Goal: Task Accomplishment & Management: Complete application form

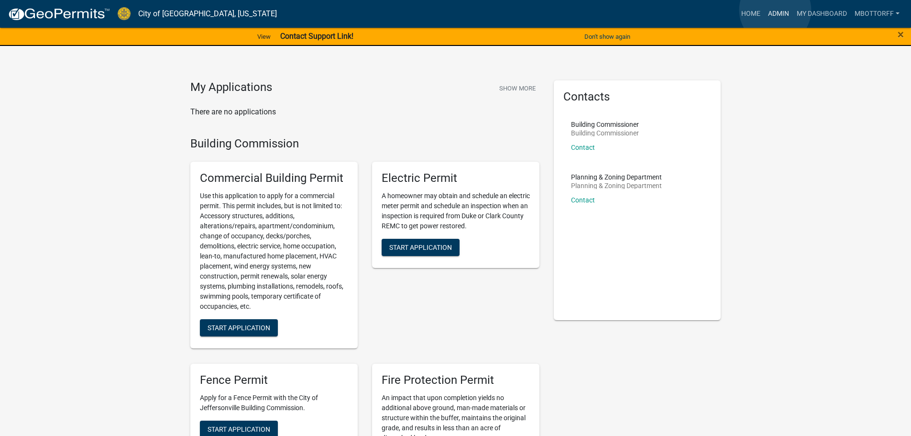
click at [775, 10] on link "Admin" at bounding box center [778, 14] width 29 height 18
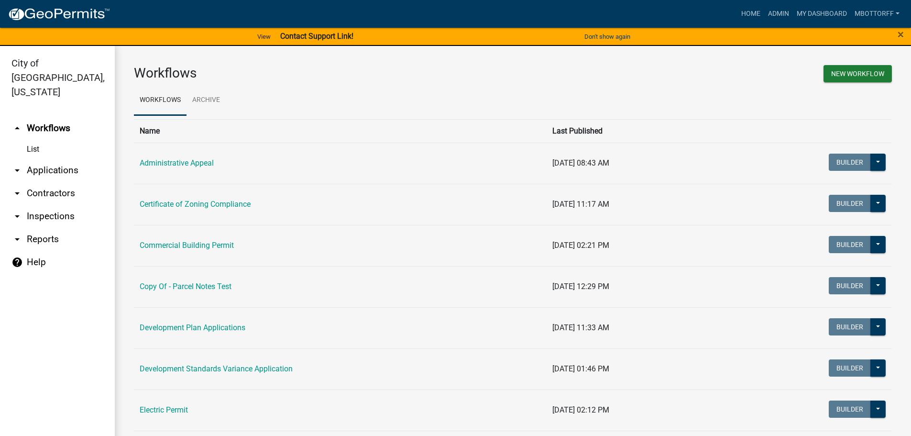
click at [55, 159] on link "arrow_drop_down Applications" at bounding box center [57, 170] width 115 height 23
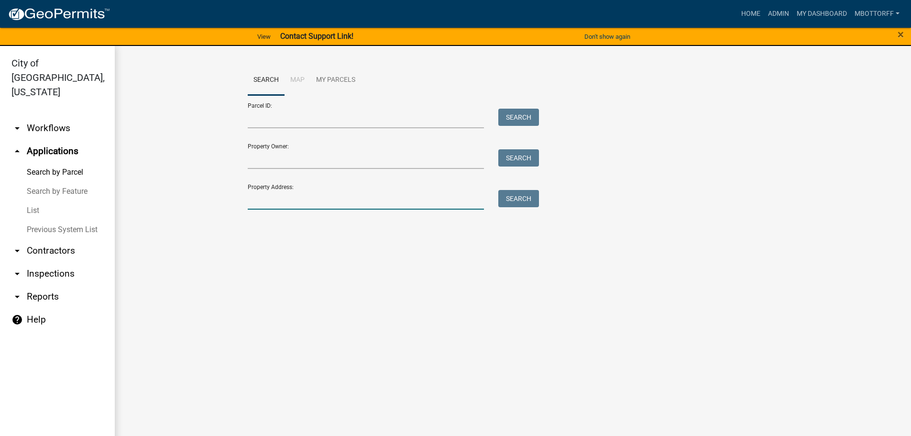
click at [264, 201] on input "Property Address:" at bounding box center [366, 200] width 237 height 20
type input "2978"
click at [511, 199] on button "Search" at bounding box center [518, 198] width 41 height 17
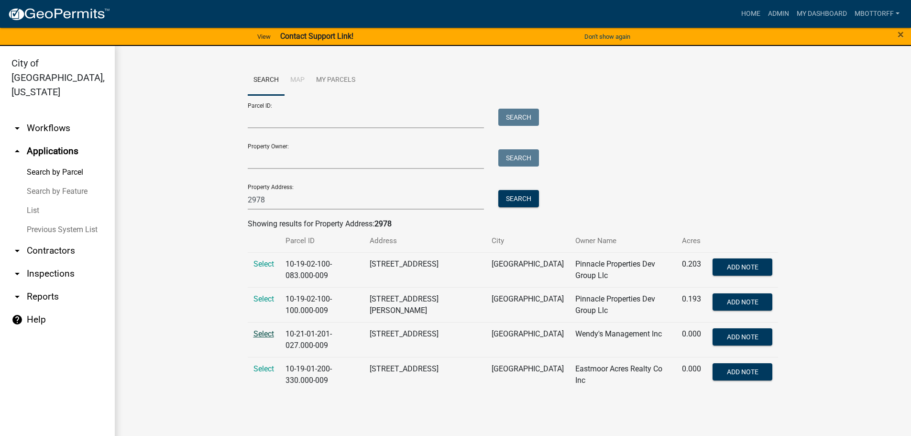
click at [266, 335] on span "Select" at bounding box center [264, 333] width 21 height 9
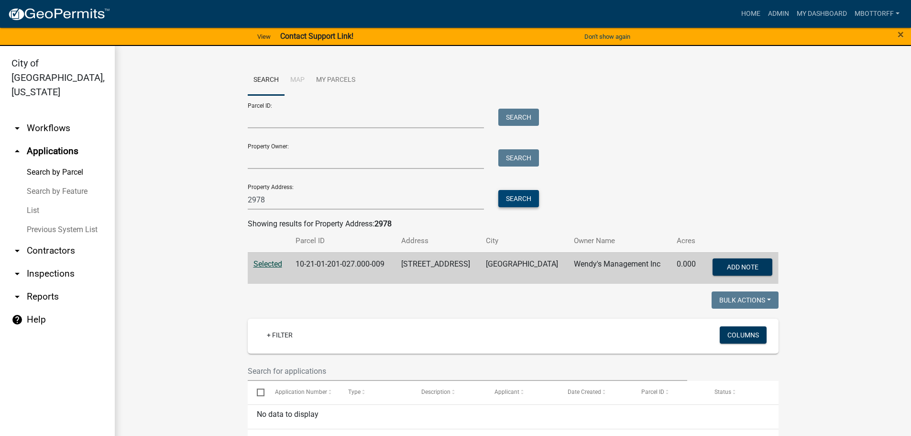
click at [517, 194] on button "Search" at bounding box center [518, 198] width 41 height 17
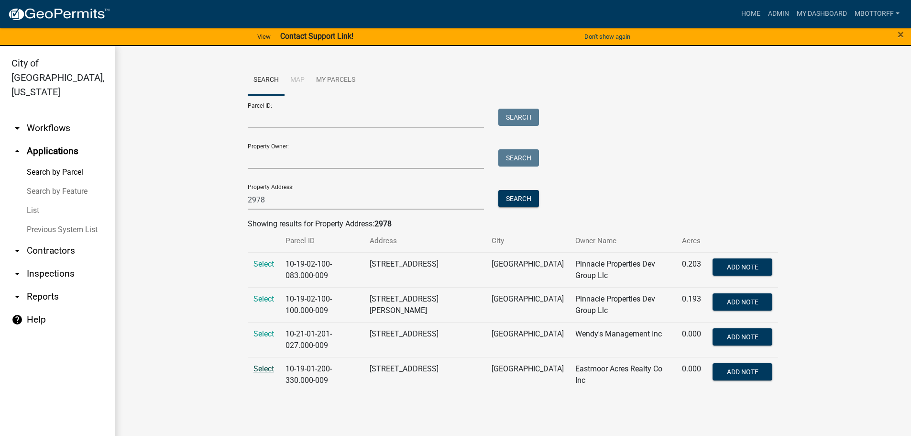
click at [266, 368] on span "Select" at bounding box center [264, 368] width 21 height 9
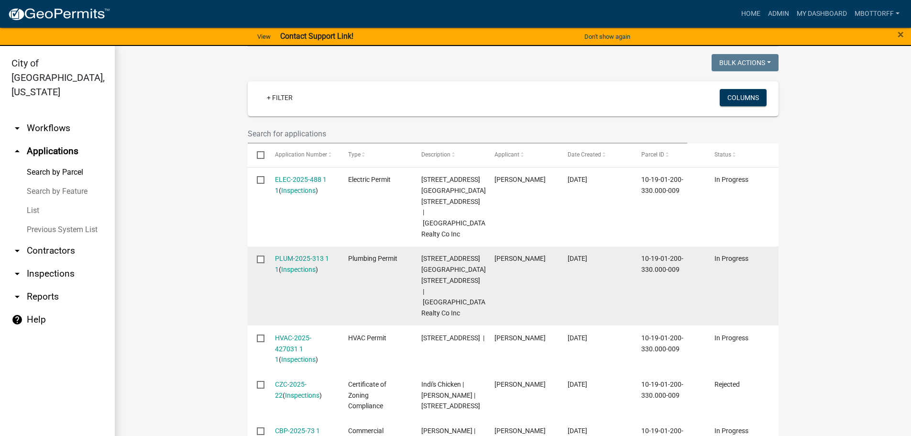
scroll to position [239, 0]
click at [300, 264] on link "Inspections" at bounding box center [298, 268] width 34 height 8
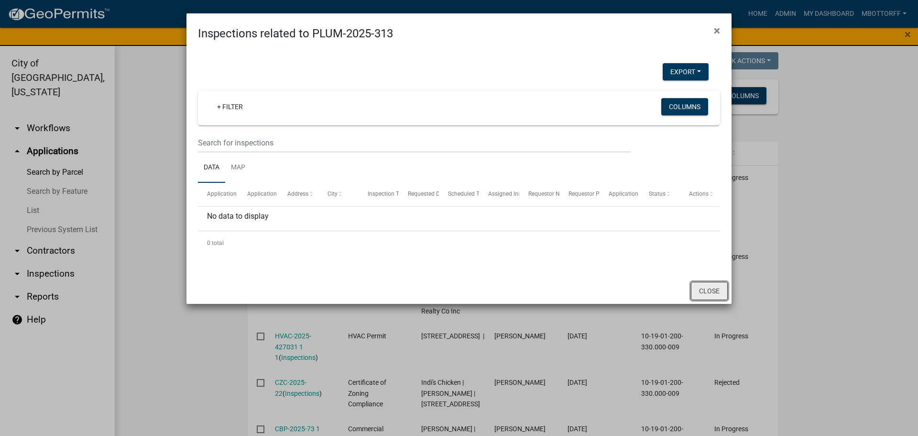
click at [701, 287] on button "Close" at bounding box center [709, 291] width 37 height 18
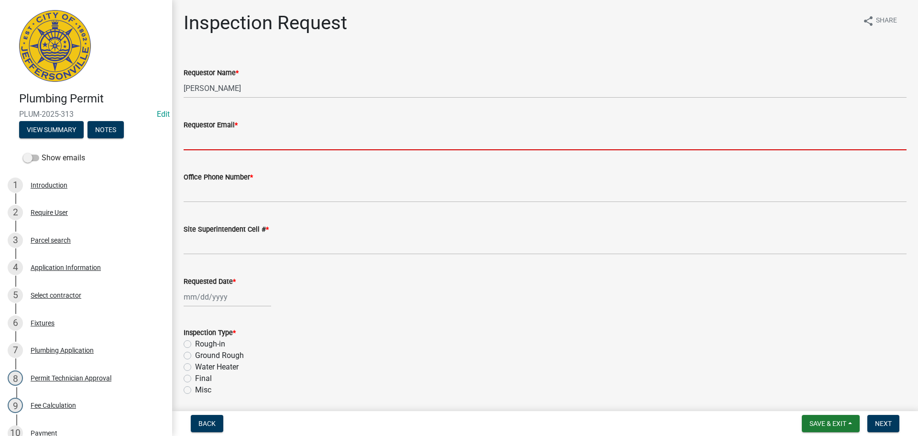
click at [201, 147] on input "Requestor Email *" at bounding box center [545, 141] width 723 height 20
type input "mbottorff@cityofjeff.net"
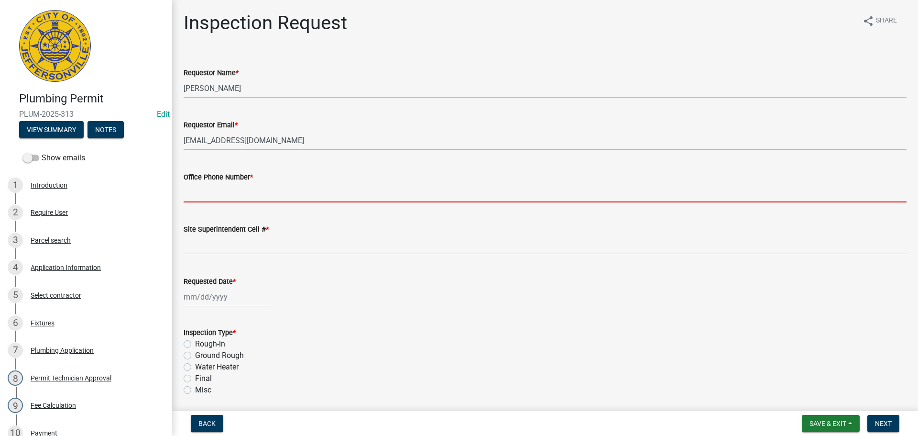
click at [226, 194] on input "Office Phone Number *" at bounding box center [545, 193] width 723 height 20
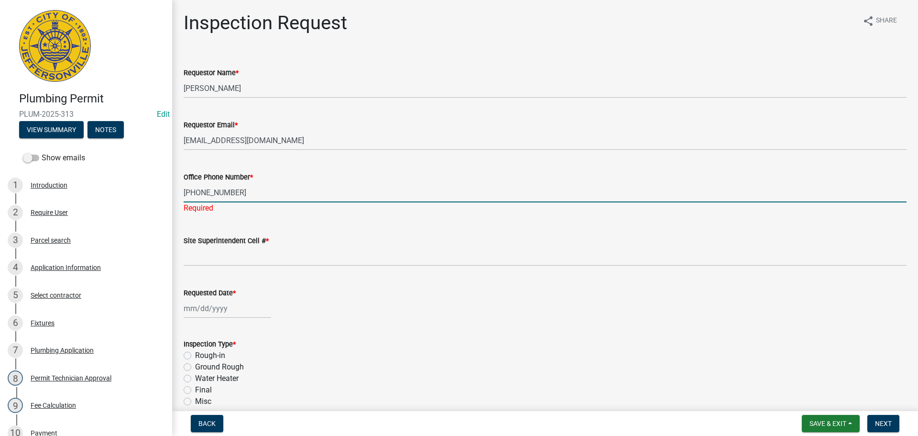
type input "502-777-2896"
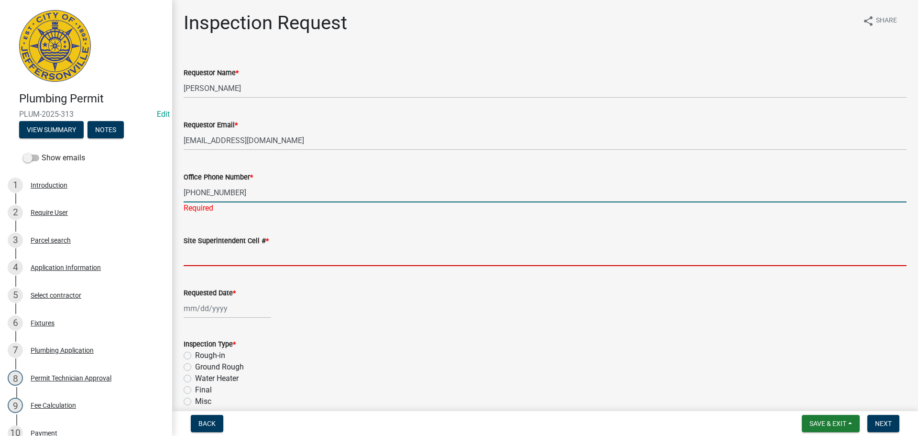
click at [218, 250] on input "Site Superintendent Cell # *" at bounding box center [545, 256] width 723 height 20
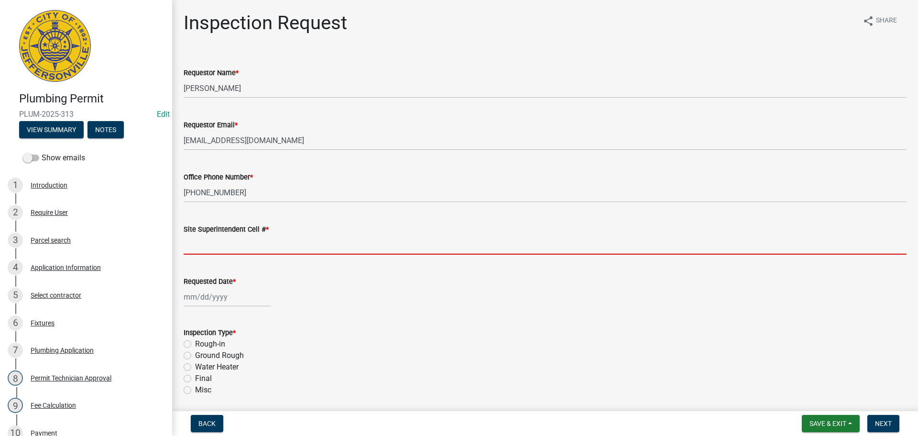
type input "SAME"
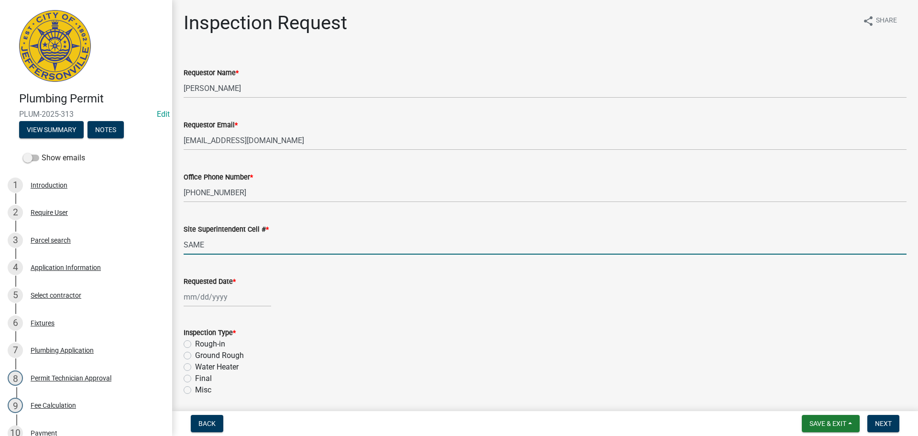
select select "9"
select select "2025"
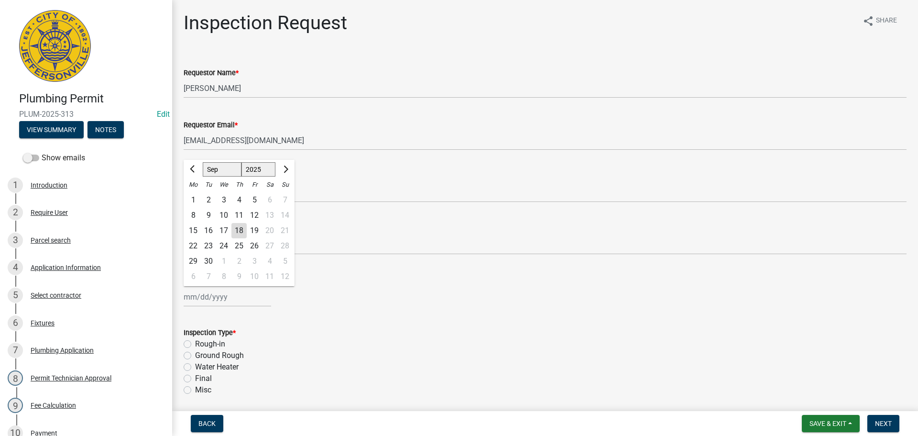
click at [206, 292] on div "Jan Feb Mar Apr May Jun Jul Aug Sep Oct Nov Dec 1525 1526 1527 1528 1529 1530 1…" at bounding box center [228, 297] width 88 height 20
click at [256, 231] on div "19" at bounding box center [254, 230] width 15 height 15
type input "09/19/2025"
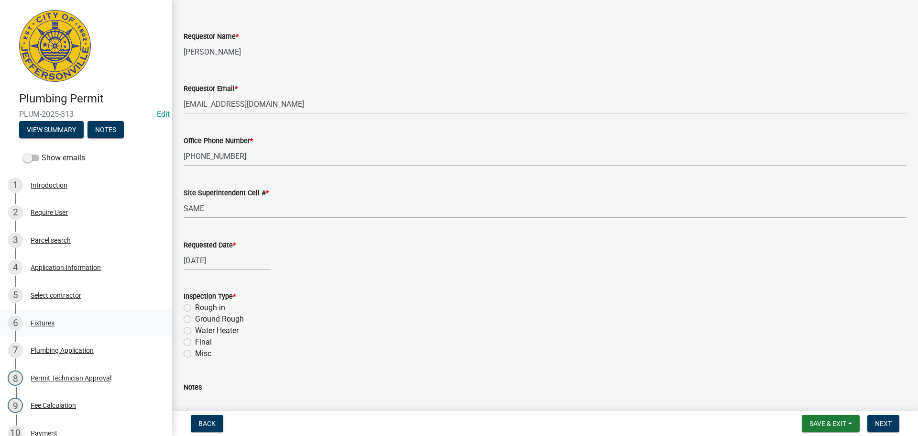
scroll to position [112, 0]
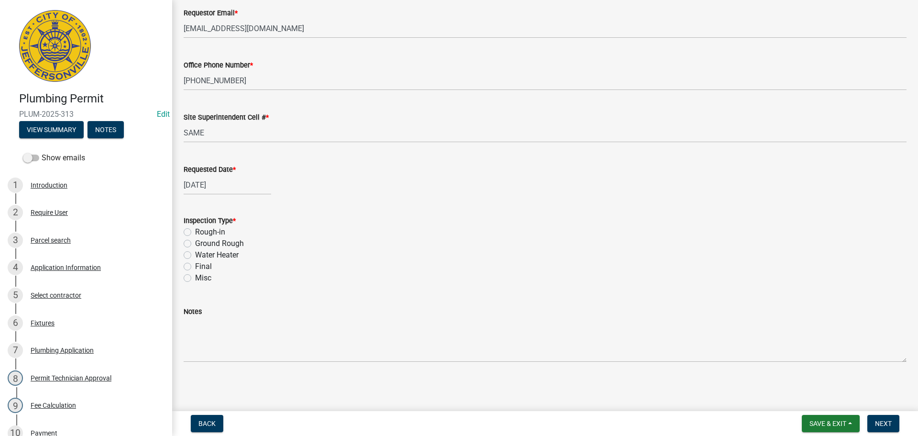
click at [195, 243] on label "Ground Rough" at bounding box center [219, 243] width 49 height 11
click at [195, 243] on input "Ground Rough" at bounding box center [198, 241] width 6 height 6
radio input "true"
click at [886, 422] on span "Next" at bounding box center [883, 424] width 17 height 8
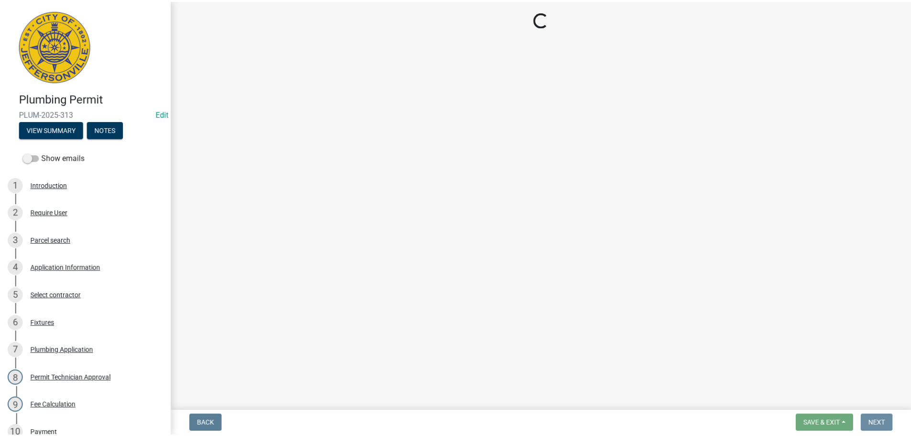
scroll to position [0, 0]
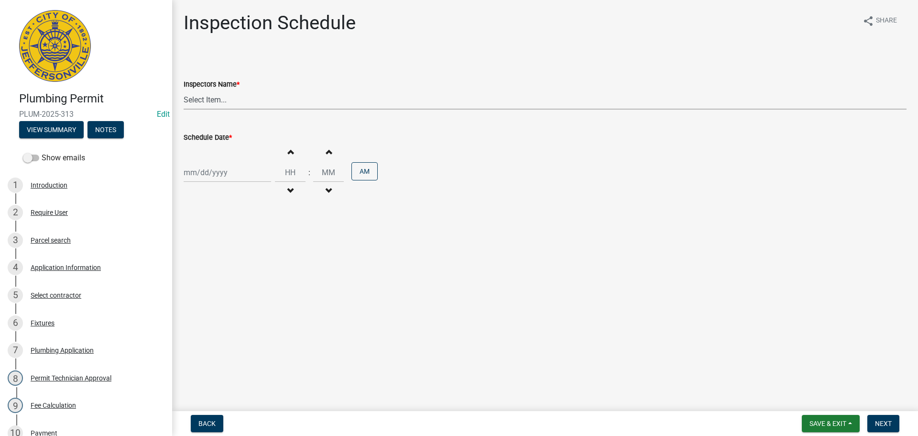
drag, startPoint x: 199, startPoint y: 97, endPoint x: 195, endPoint y: 100, distance: 5.5
click at [199, 97] on select "Select Item... jramsey (Jeremy Ramsey) MaryFrey (Mary Frey) mkruer (Mike Kruer)…" at bounding box center [545, 100] width 723 height 20
select select "13c97fbc-c819-4cee-844a-0db3d3c4db95"
click at [184, 90] on select "Select Item... jramsey (Jeremy Ramsey) MaryFrey (Mary Frey) mkruer (Mike Kruer)…" at bounding box center [545, 100] width 723 height 20
click at [195, 166] on div at bounding box center [228, 173] width 88 height 20
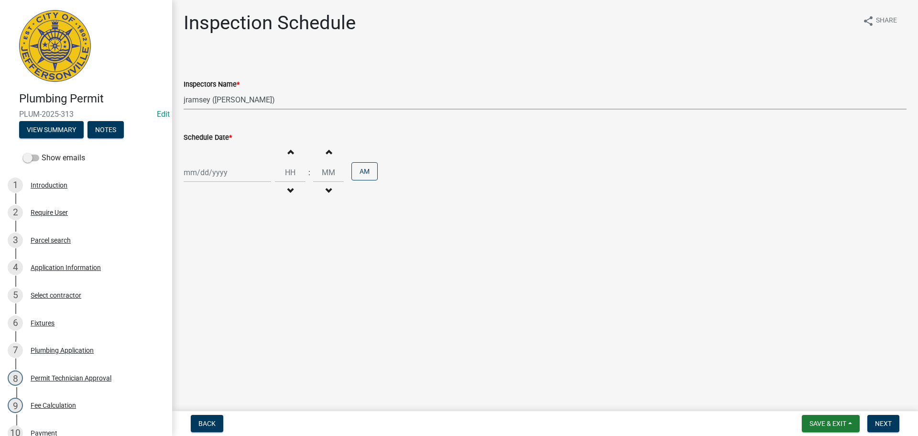
select select "9"
select select "2025"
click at [253, 252] on div "19" at bounding box center [254, 253] width 15 height 15
type input "09/19/2025"
click at [879, 420] on span "Next" at bounding box center [883, 424] width 17 height 8
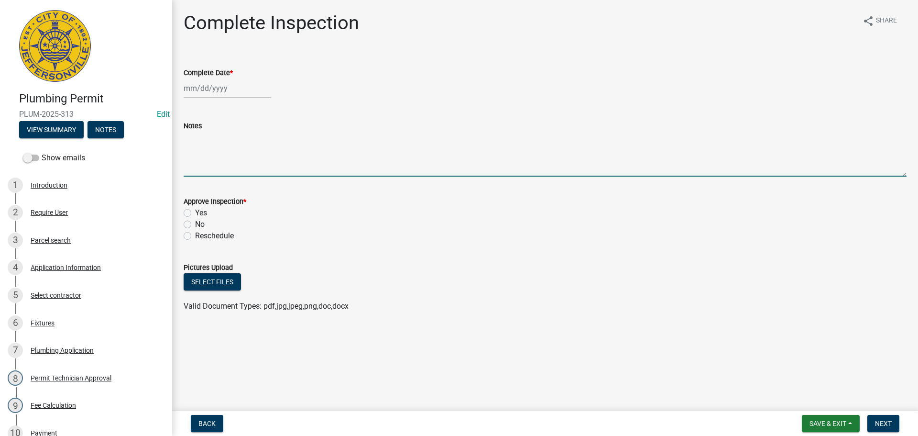
click at [209, 144] on textarea "Notes" at bounding box center [545, 154] width 723 height 45
type textarea "CALL JESSE BEFORE YOU GO 502-777-2896"
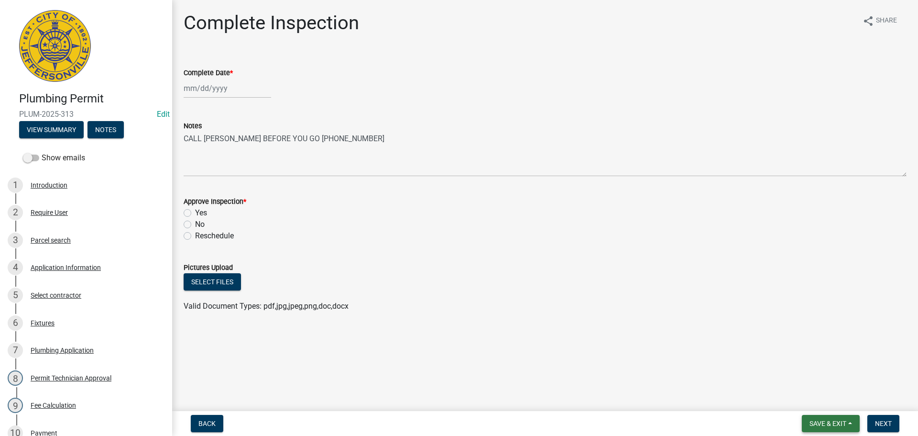
click at [831, 421] on span "Save & Exit" at bounding box center [828, 424] width 37 height 8
click at [824, 400] on button "Save & Exit" at bounding box center [822, 398] width 77 height 23
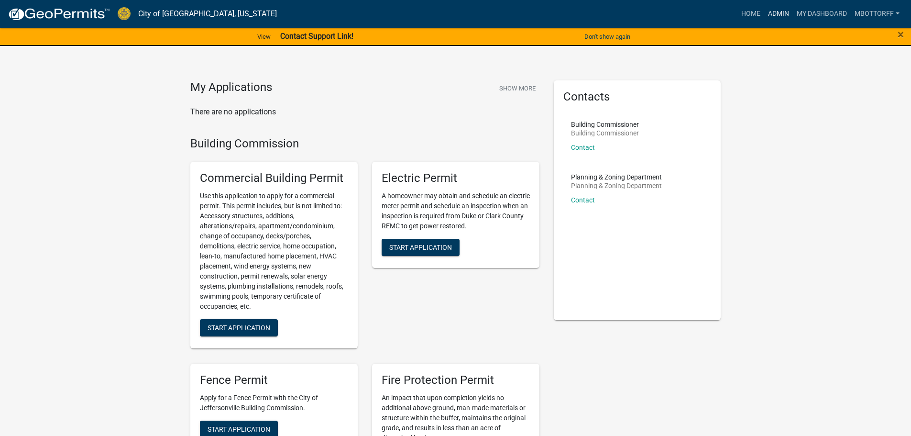
click at [769, 12] on link "Admin" at bounding box center [778, 14] width 29 height 18
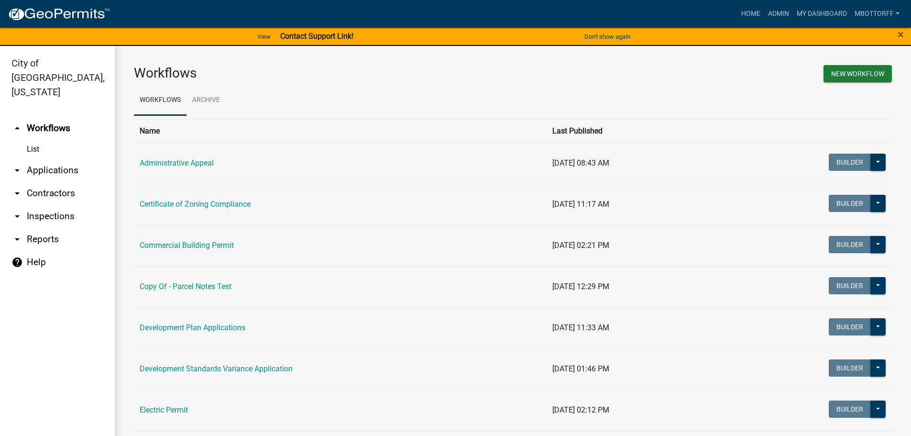
click at [46, 205] on link "arrow_drop_down Inspections" at bounding box center [57, 216] width 115 height 23
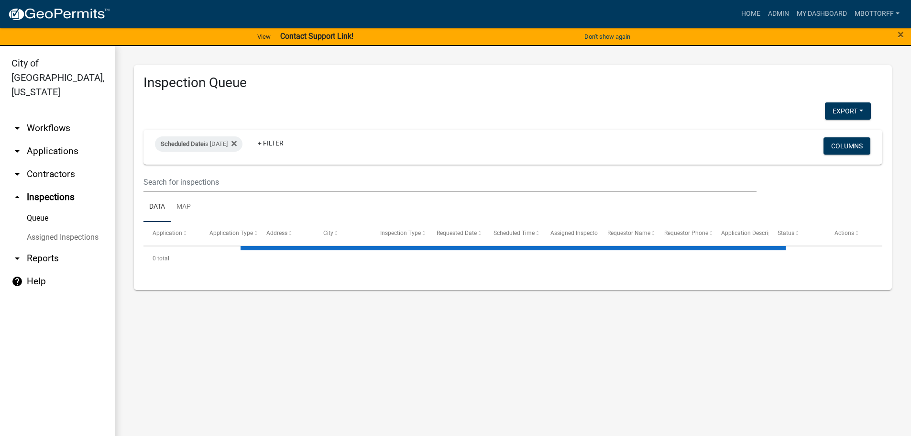
select select "3: 100"
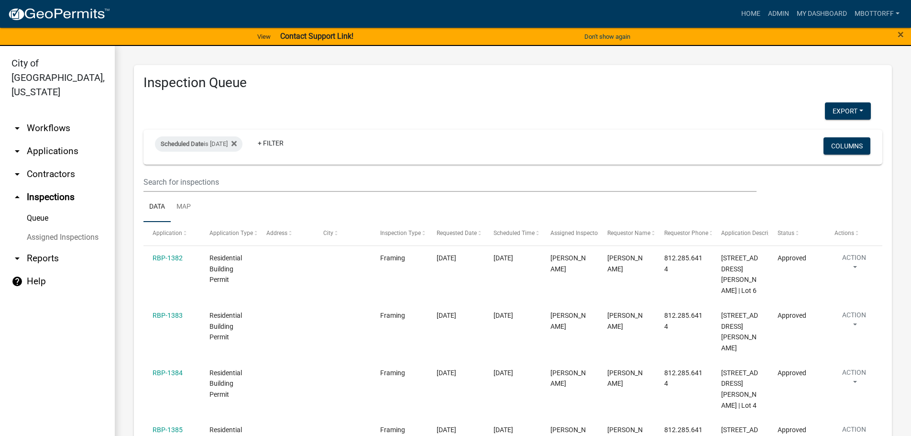
drag, startPoint x: 67, startPoint y: 219, endPoint x: 59, endPoint y: 221, distance: 8.5
click at [68, 228] on link "Assigned Inspections" at bounding box center [57, 237] width 115 height 19
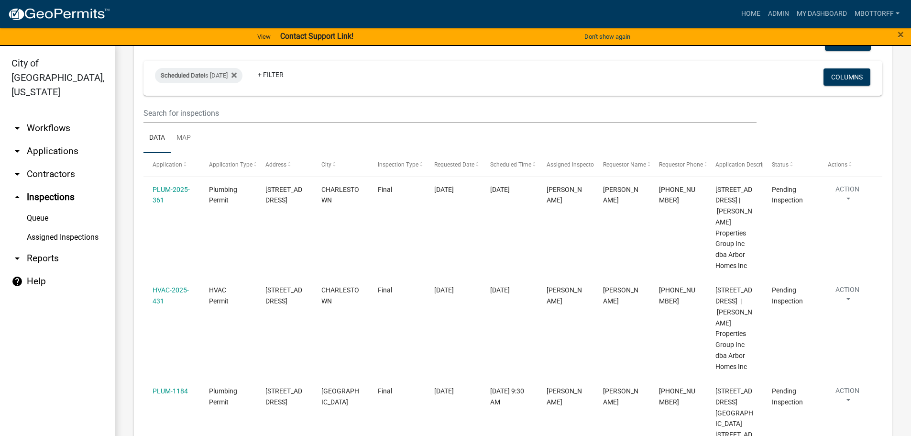
scroll to position [5023, 0]
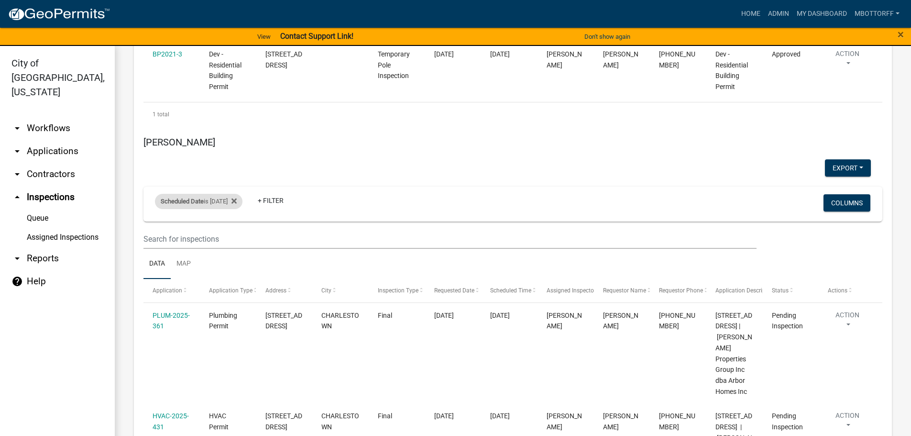
click at [240, 194] on div "Scheduled Date is 09/19/2025" at bounding box center [199, 201] width 88 height 15
click at [235, 158] on input "2025-09-19" at bounding box center [207, 161] width 67 height 20
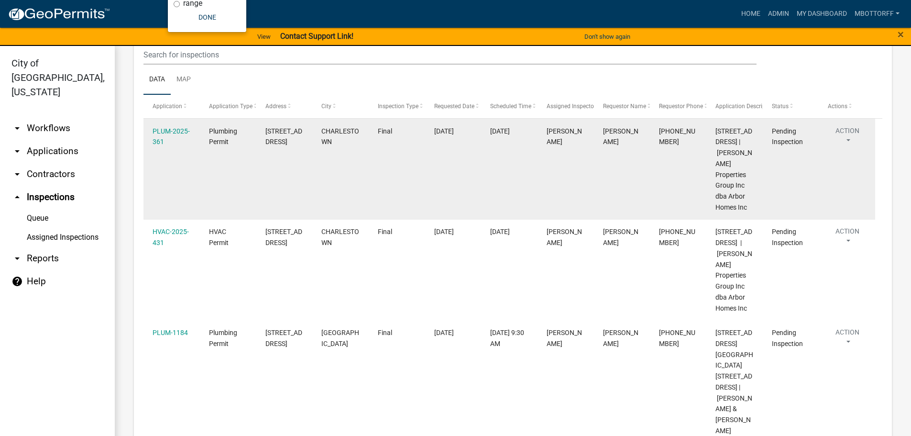
scroll to position [5214, 0]
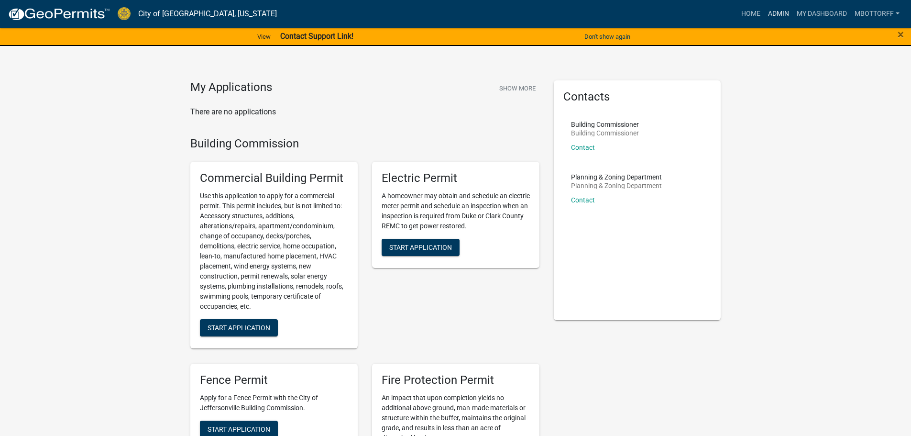
click at [778, 13] on link "Admin" at bounding box center [778, 14] width 29 height 18
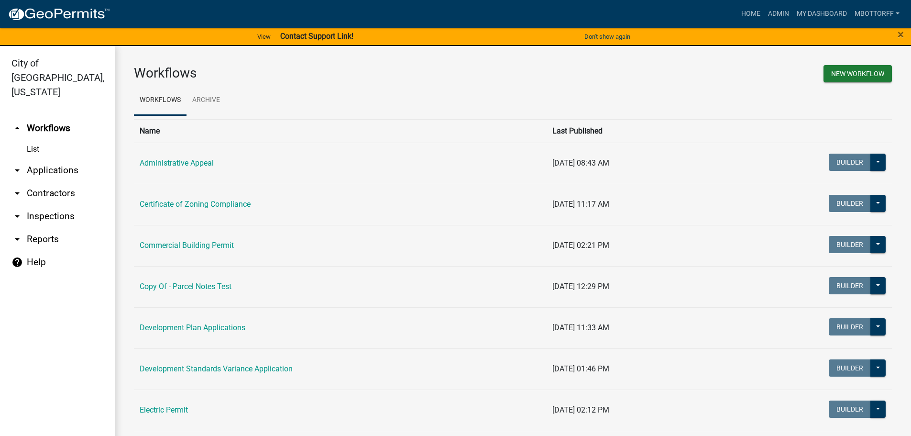
click at [45, 182] on link "arrow_drop_down Contractors" at bounding box center [57, 193] width 115 height 23
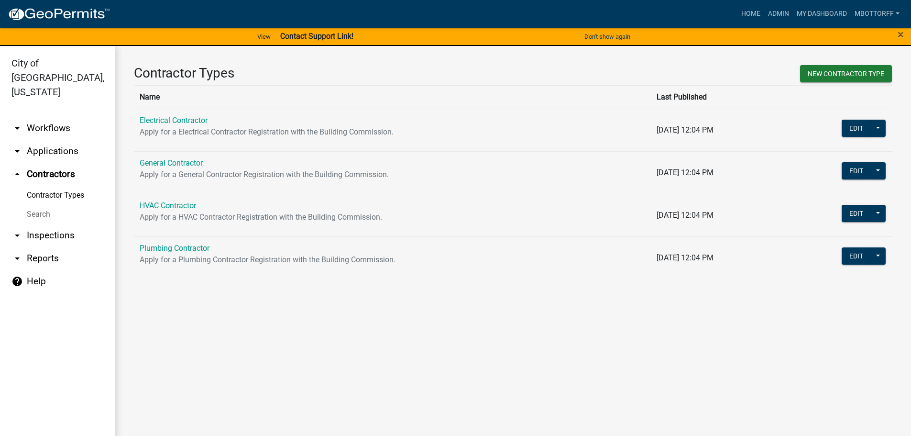
click at [164, 164] on link "General Contractor" at bounding box center [171, 162] width 63 height 9
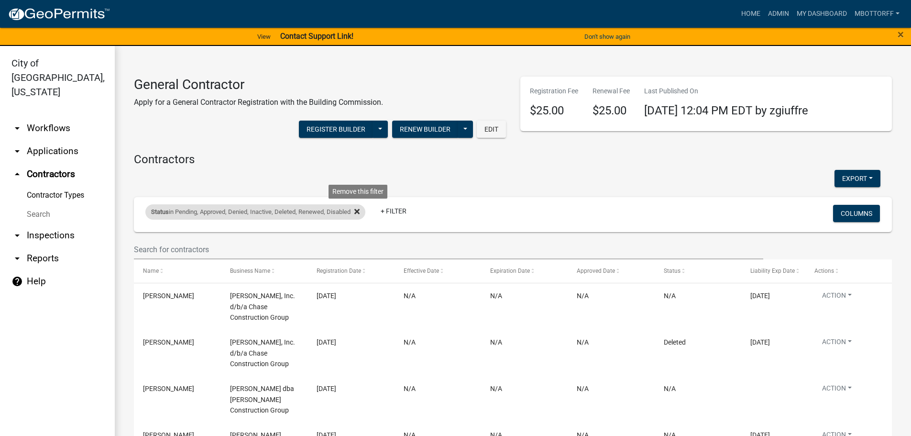
click at [357, 212] on fa-icon at bounding box center [355, 211] width 9 height 15
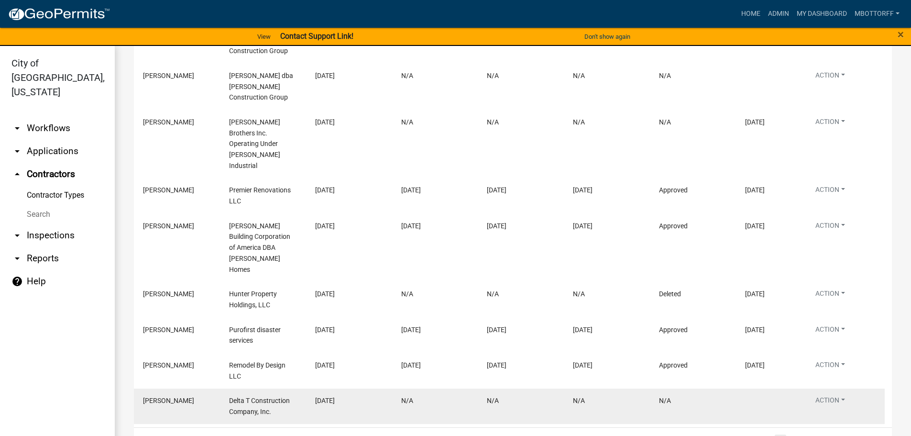
scroll to position [333, 0]
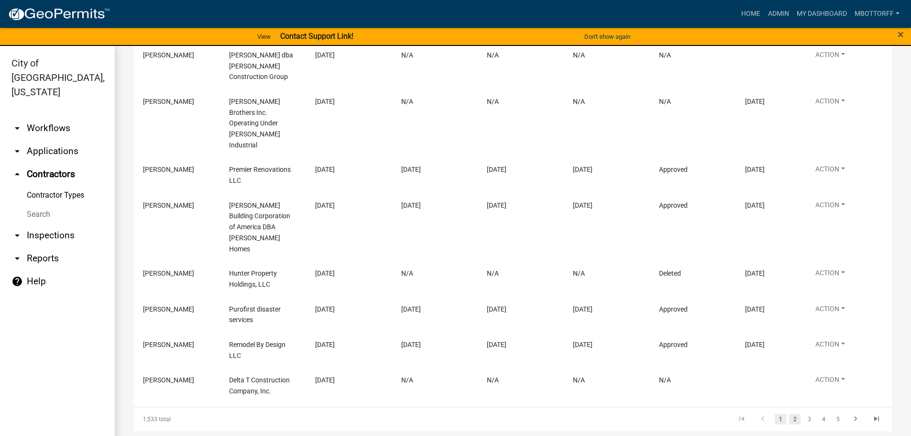
click at [789, 414] on link "2" at bounding box center [794, 419] width 11 height 11
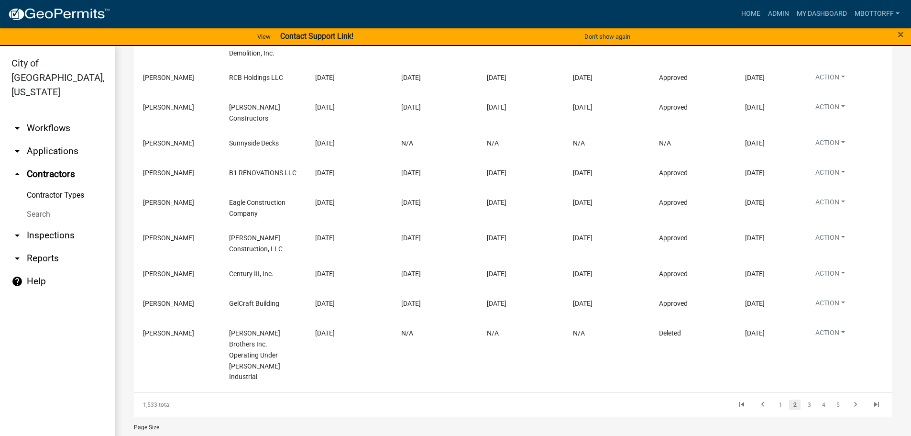
scroll to position [255, 0]
click at [775, 398] on link "1" at bounding box center [780, 403] width 11 height 11
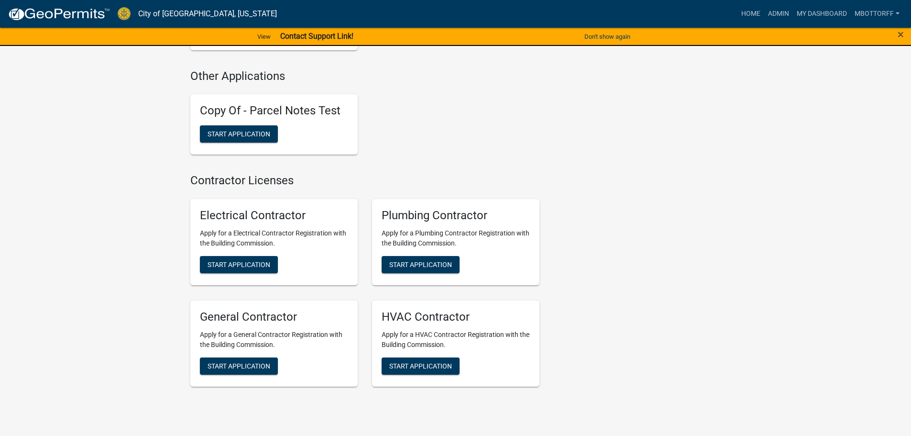
scroll to position [2250, 0]
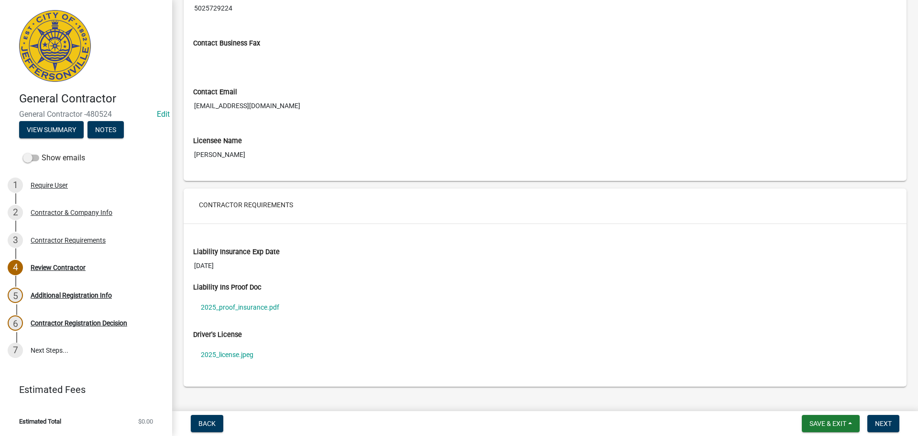
scroll to position [578, 0]
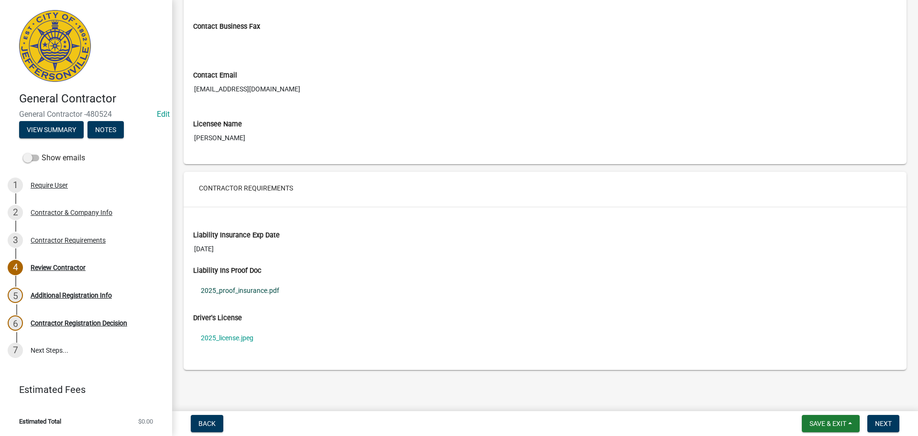
click at [206, 289] on link "2025_proof_insurance.pdf" at bounding box center [545, 290] width 704 height 22
click at [221, 337] on link "2025_license.jpeg" at bounding box center [545, 338] width 704 height 22
click at [884, 415] on button "Next" at bounding box center [884, 423] width 32 height 17
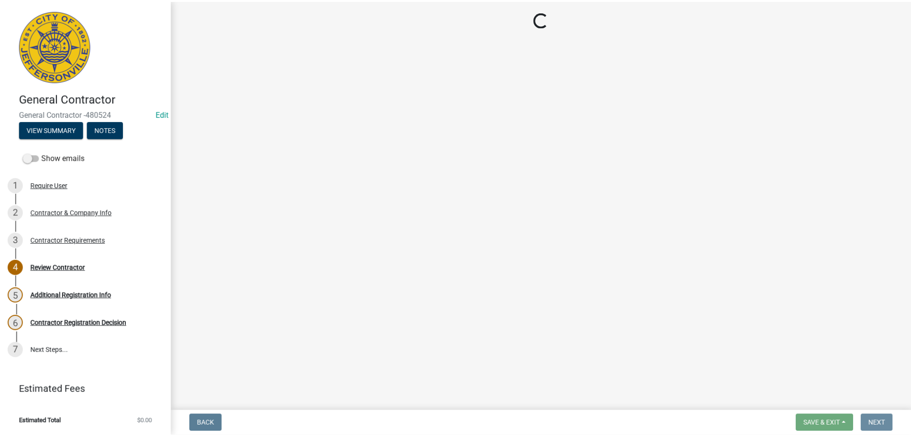
scroll to position [0, 0]
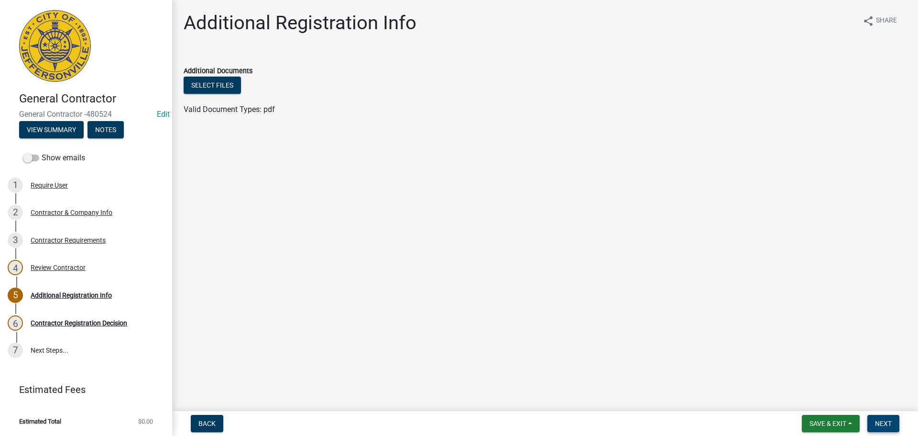
click at [886, 420] on span "Next" at bounding box center [883, 424] width 17 height 8
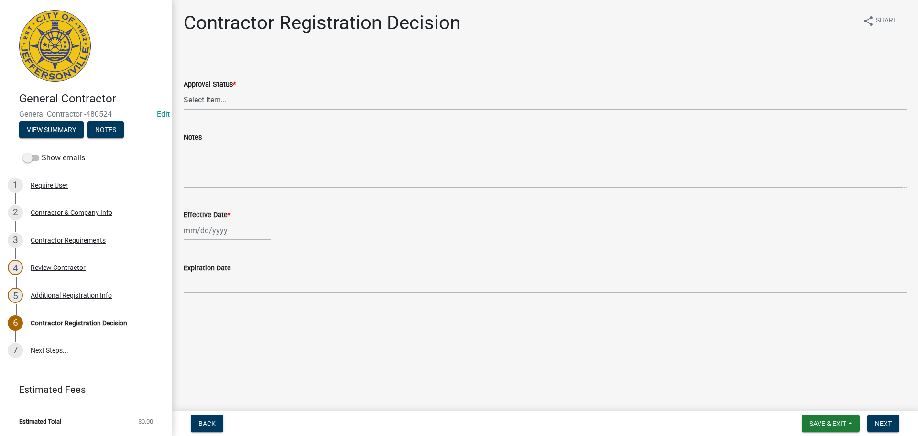
click at [200, 100] on select "Select Item... Approved Denied" at bounding box center [545, 100] width 723 height 20
click at [184, 90] on select "Select Item... Approved Denied" at bounding box center [545, 100] width 723 height 20
select select "4b86b809-39dd-4c68-9f3d-fdb3e7050482"
click at [200, 228] on div at bounding box center [228, 231] width 88 height 20
select select "9"
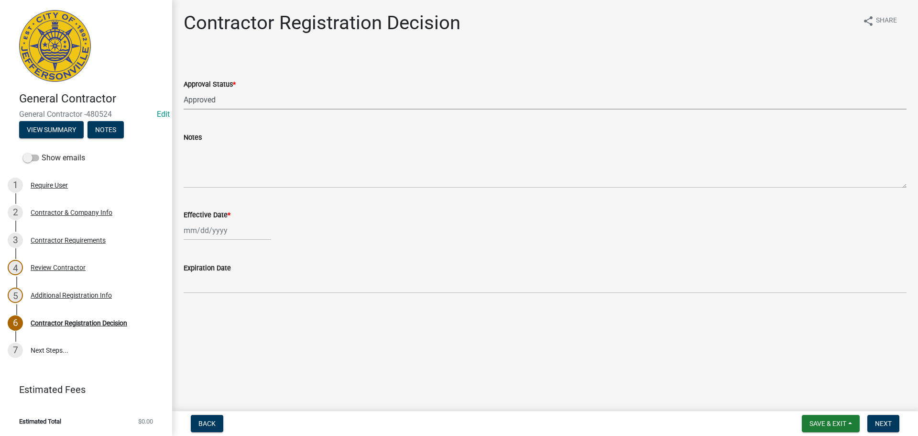
select select "2025"
click at [243, 315] on div "18" at bounding box center [239, 311] width 15 height 15
type input "[DATE]"
click at [888, 419] on button "Next" at bounding box center [884, 423] width 32 height 17
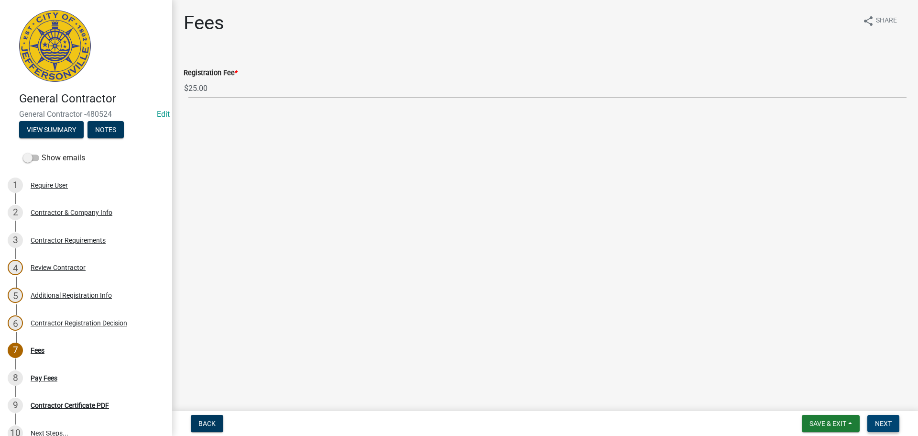
click at [888, 423] on span "Next" at bounding box center [883, 424] width 17 height 8
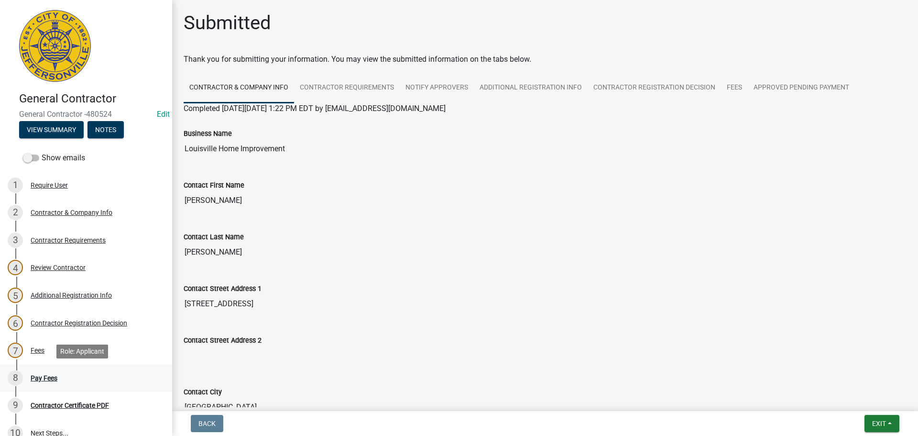
click at [38, 376] on div "Pay Fees" at bounding box center [44, 378] width 27 height 7
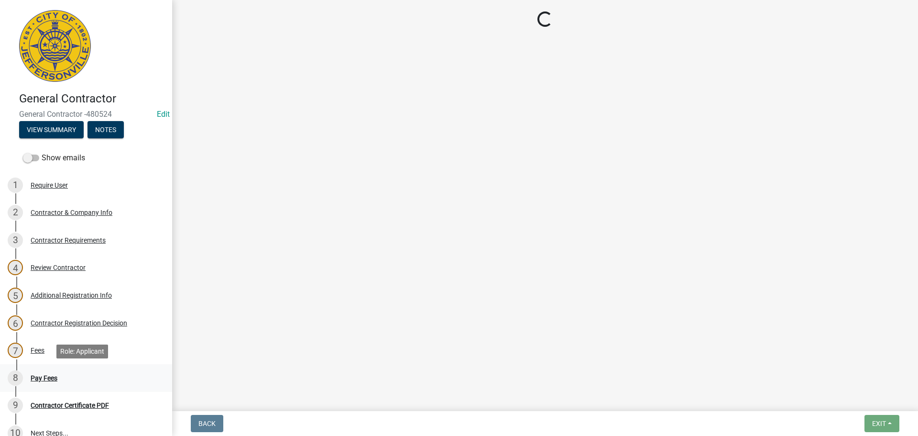
select select "3: 3"
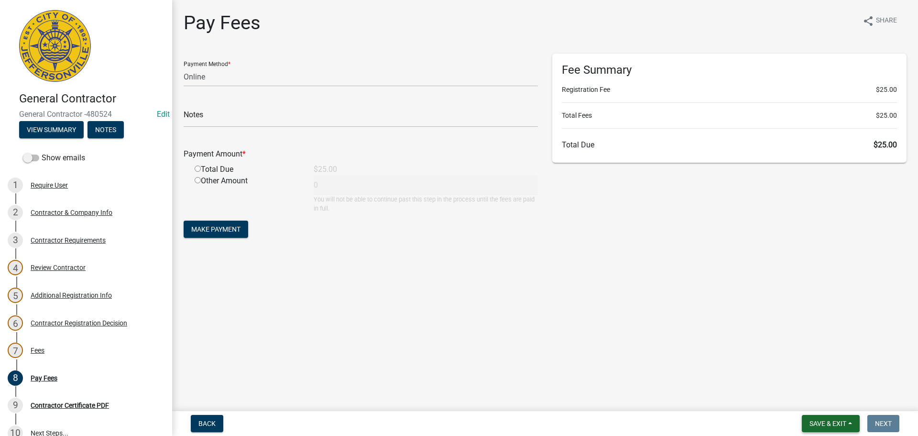
click at [830, 420] on span "Save & Exit" at bounding box center [828, 424] width 37 height 8
click at [824, 399] on button "Save & Exit" at bounding box center [822, 398] width 77 height 23
